Goal: Information Seeking & Learning: Learn about a topic

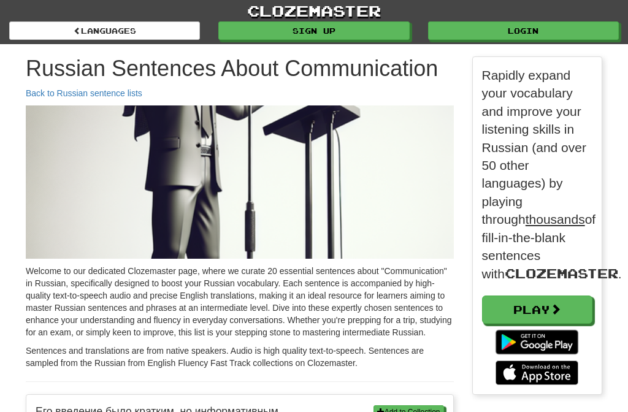
scroll to position [3633, 595]
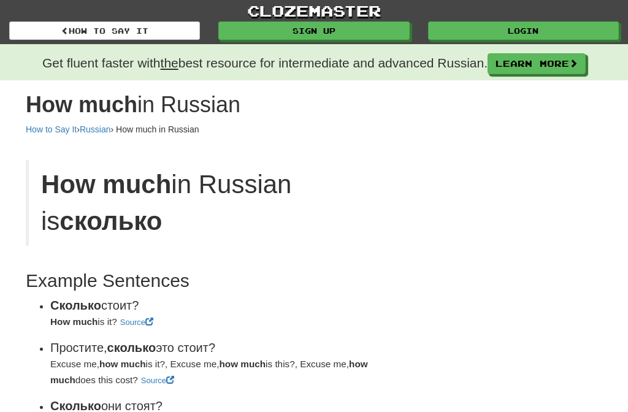
scroll to position [60, 0]
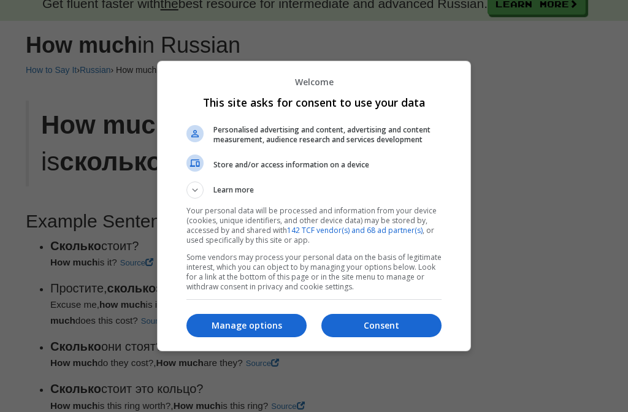
scroll to position [60, 0]
